Goal: Task Accomplishment & Management: Manage account settings

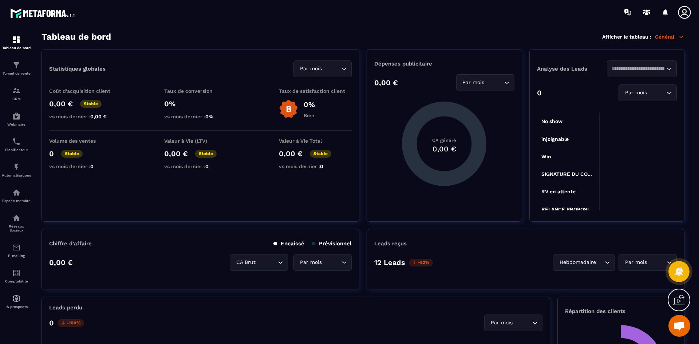
scroll to position [2106, 0]
click at [689, 17] on icon at bounding box center [684, 12] width 13 height 13
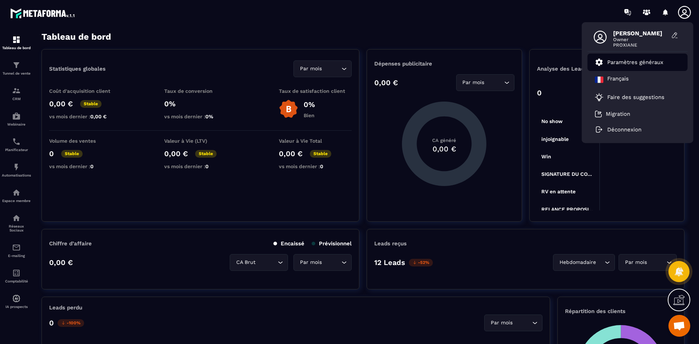
click at [656, 58] on link "Paramètres généraux" at bounding box center [629, 62] width 68 height 9
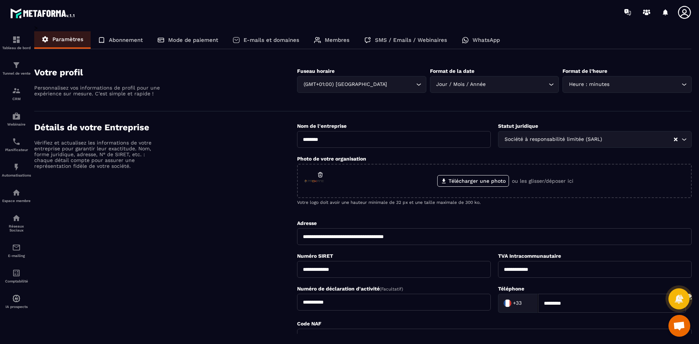
click at [277, 39] on p "E-mails et domaines" at bounding box center [272, 40] width 56 height 7
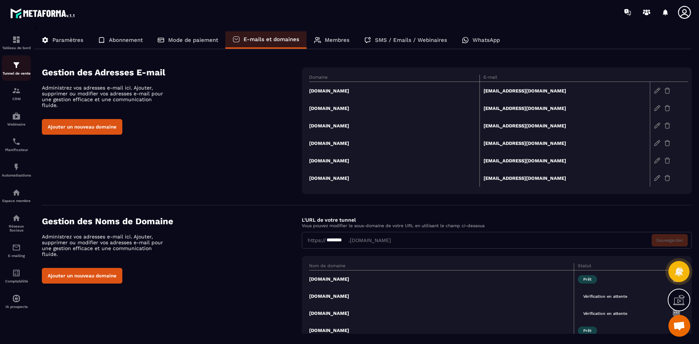
click at [18, 71] on div "Tunnel de vente" at bounding box center [16, 68] width 29 height 15
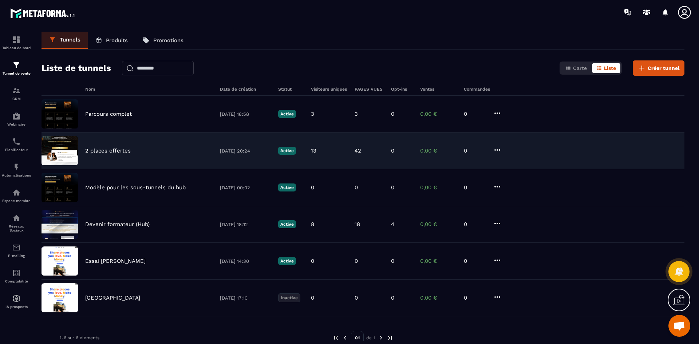
click at [113, 148] on p "2 places offertes" at bounding box center [108, 151] width 46 height 7
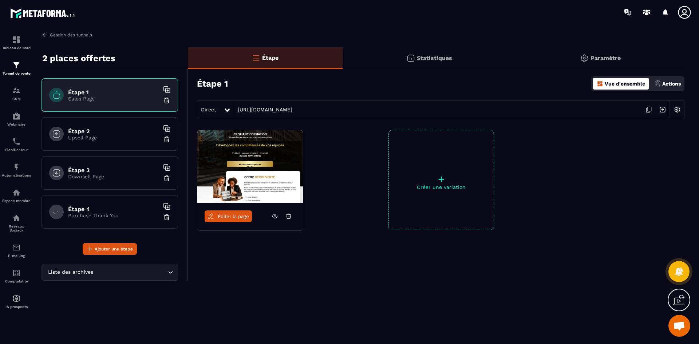
click at [232, 216] on span "Éditer la page" at bounding box center [233, 216] width 31 height 5
